Goal: Find specific page/section: Find specific page/section

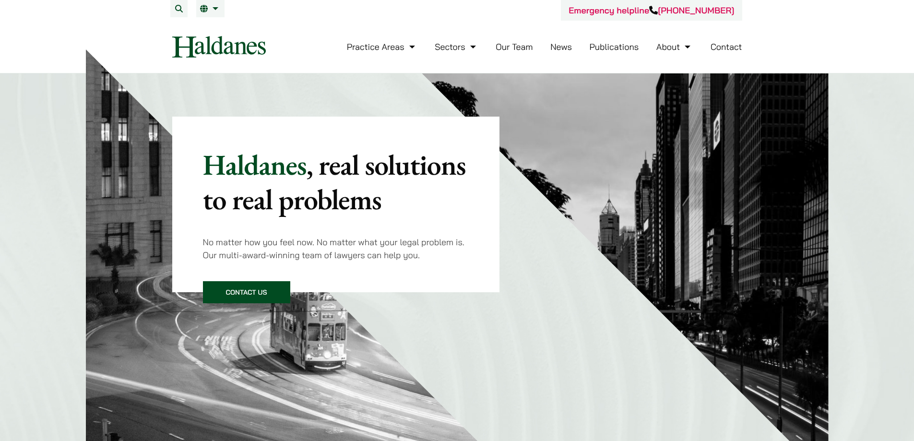
click at [520, 48] on link "Our Team" at bounding box center [513, 46] width 37 height 11
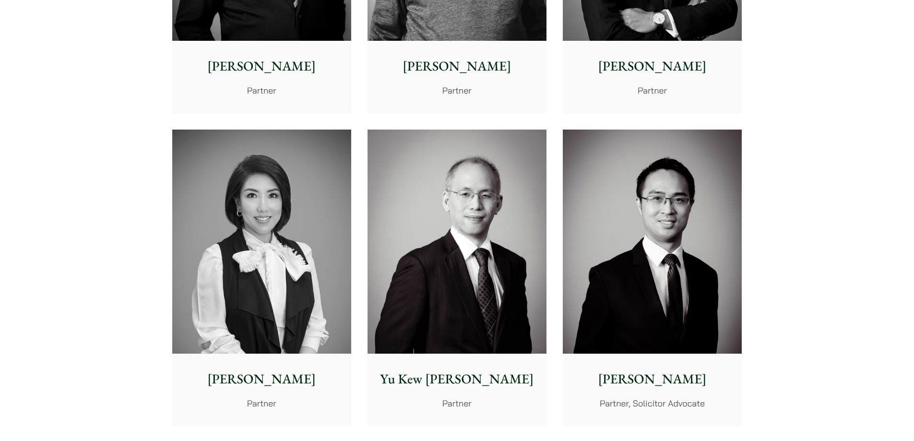
scroll to position [767, 0]
click at [244, 287] on img at bounding box center [261, 241] width 179 height 224
click at [461, 404] on p "Partner" at bounding box center [457, 402] width 164 height 13
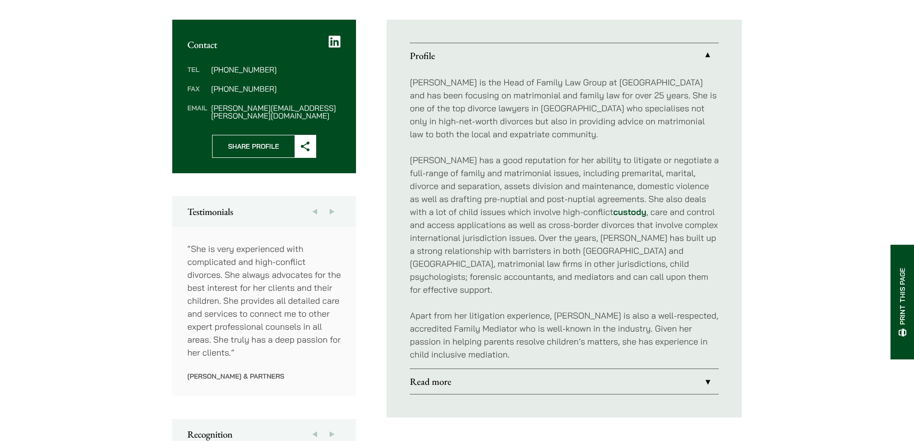
scroll to position [384, 0]
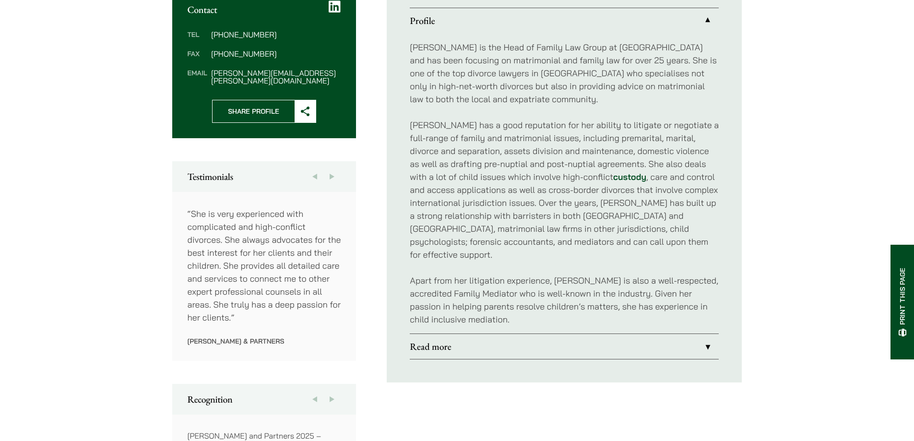
click at [707, 334] on link "Read more" at bounding box center [564, 346] width 309 height 25
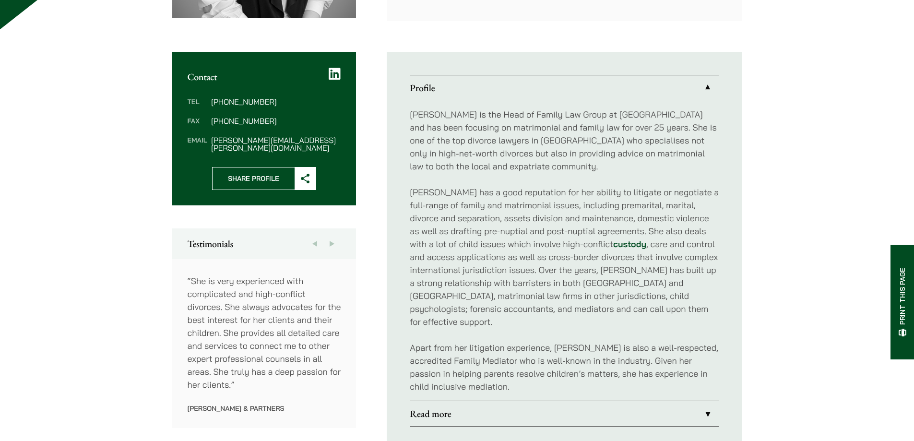
scroll to position [368, 0]
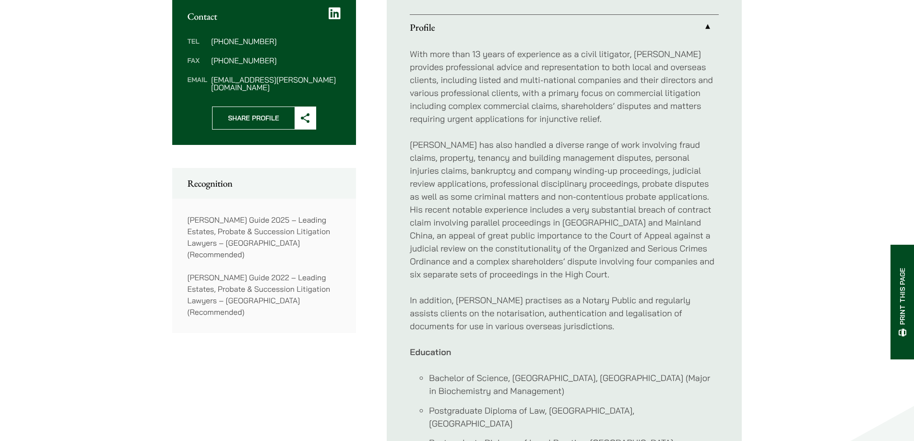
scroll to position [240, 0]
